Goal: Information Seeking & Learning: Check status

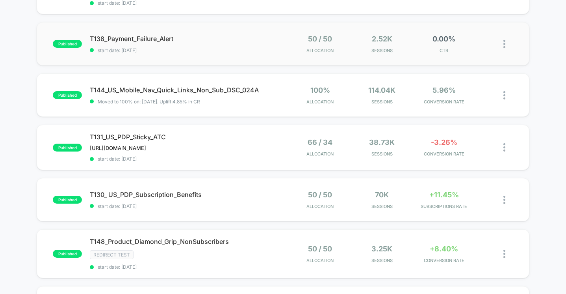
scroll to position [131, 0]
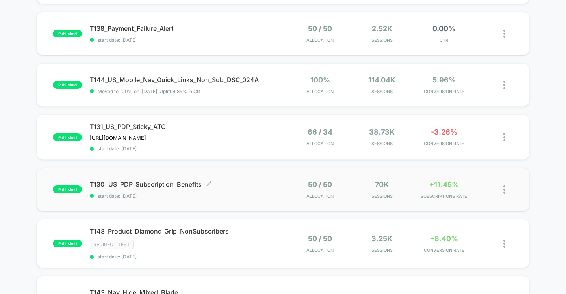
click at [265, 188] on div "T130_ US_PDP_Subscription_Benefits Click to edit experience details Click to ed…" at bounding box center [186, 189] width 193 height 19
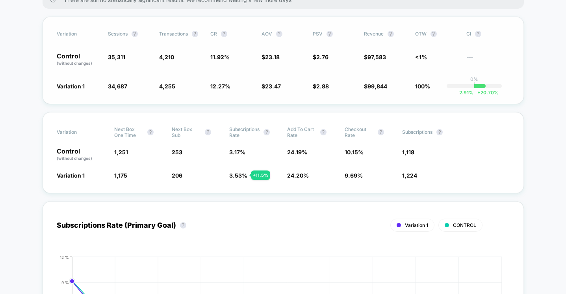
scroll to position [143, 0]
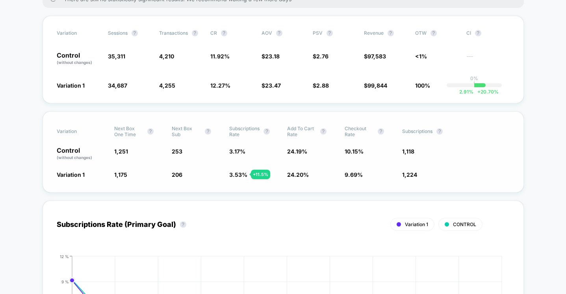
click at [199, 156] on span "253" at bounding box center [197, 153] width 50 height 13
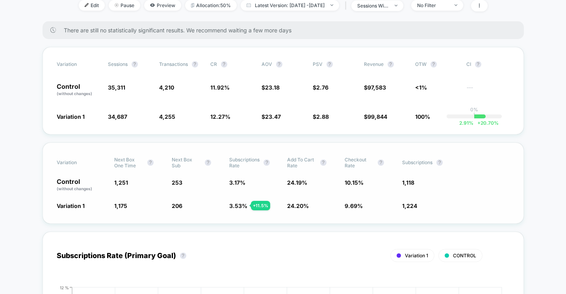
scroll to position [109, 0]
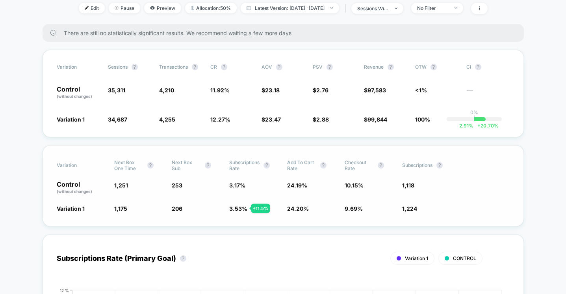
drag, startPoint x: 185, startPoint y: 186, endPoint x: 127, endPoint y: 182, distance: 58.0
click at [126, 182] on div "Control (without changes) 1,251 253 3.17 % 24.19 % 10.15 % 1,118" at bounding box center [283, 187] width 453 height 13
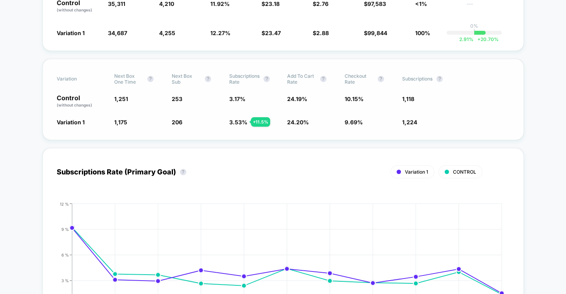
scroll to position [194, 0]
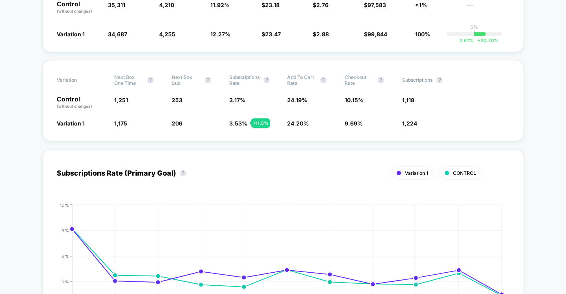
click at [417, 146] on div "Subscriptions Rate (Primary Goal) ? Variation 1 CONTROL Hide [DATE] [DATE] [DAT…" at bounding box center [284, 238] width 482 height 194
